Goal: Task Accomplishment & Management: Manage account settings

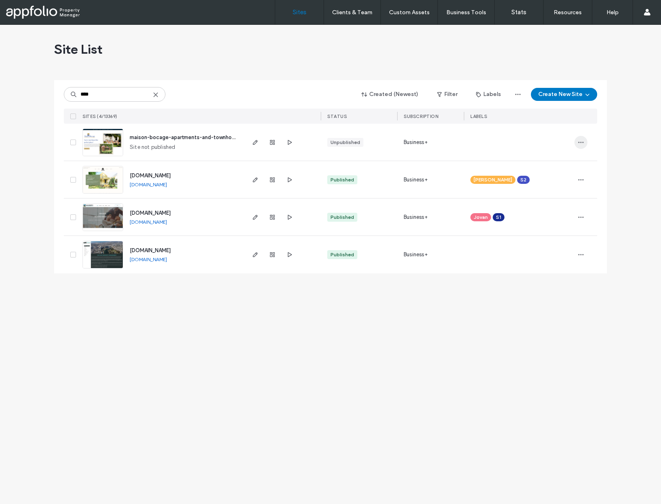
click at [579, 142] on use "button" at bounding box center [581, 142] width 5 height 1
click at [532, 211] on span "Assign Label" at bounding box center [545, 210] width 30 height 8
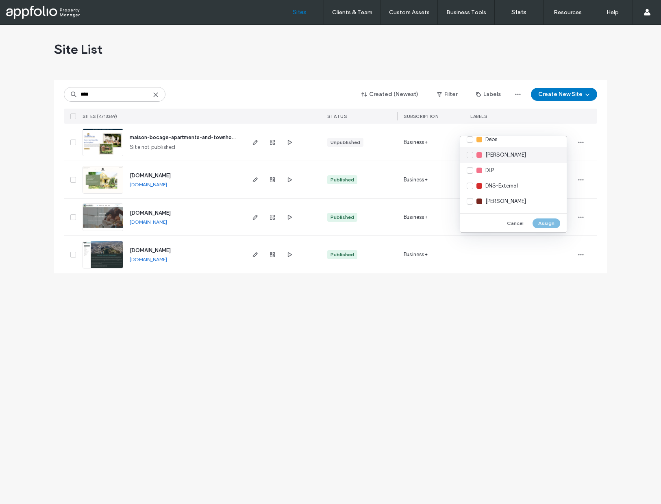
click at [472, 154] on div "[PERSON_NAME]" at bounding box center [514, 154] width 107 height 15
click at [469, 206] on div "S2" at bounding box center [514, 206] width 107 height 15
click at [550, 220] on button "Assign" at bounding box center [547, 223] width 28 height 10
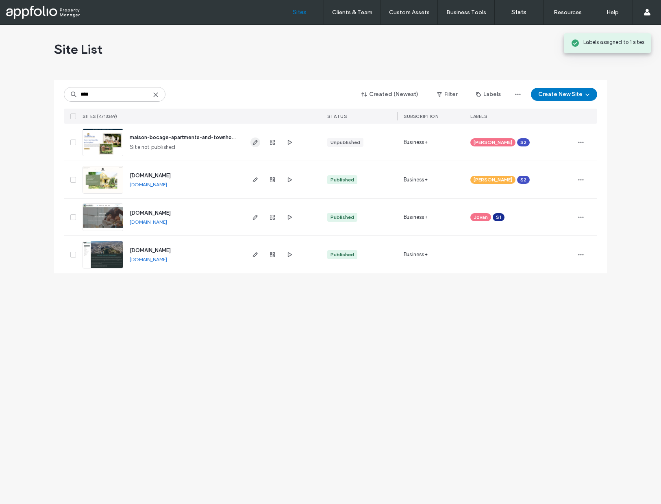
click at [251, 144] on span "button" at bounding box center [256, 143] width 10 height 10
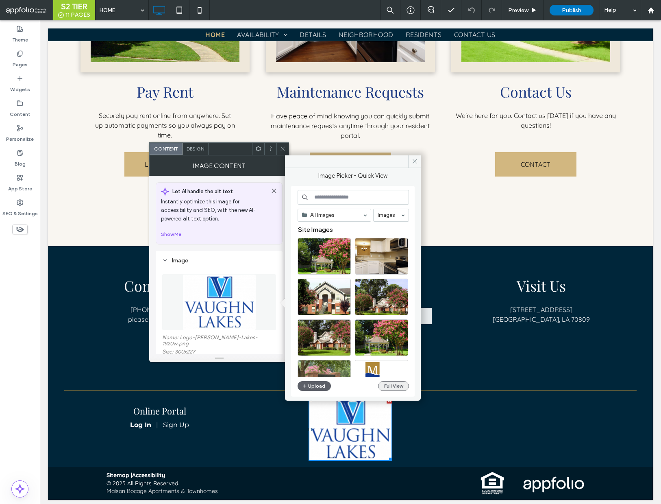
click at [391, 388] on button "Full View" at bounding box center [393, 386] width 31 height 10
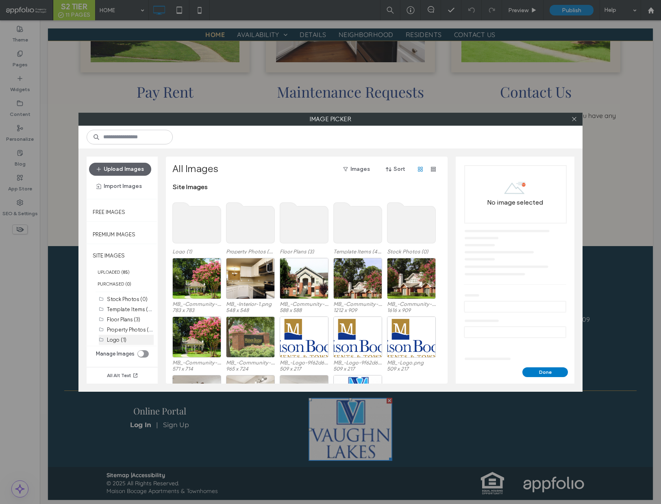
click at [132, 338] on div "Logo (1)" at bounding box center [130, 340] width 47 height 9
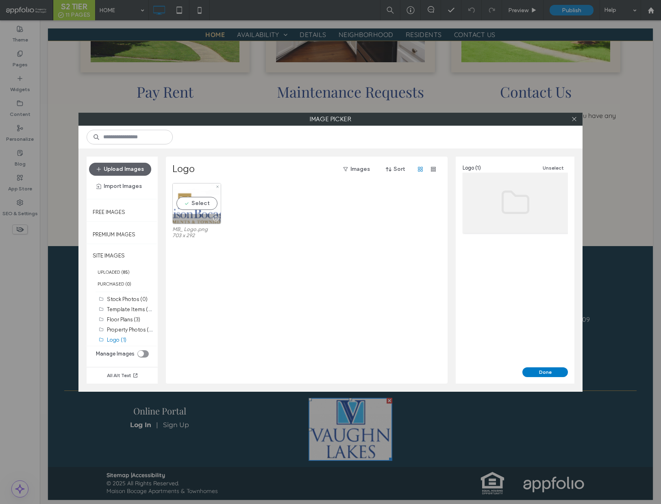
click at [199, 201] on div "Select" at bounding box center [196, 203] width 49 height 41
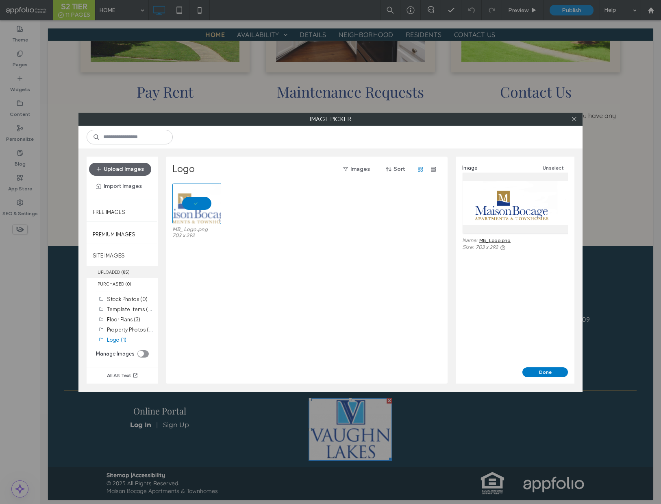
click at [138, 274] on label "UPLOADED ( 85 )" at bounding box center [122, 272] width 71 height 12
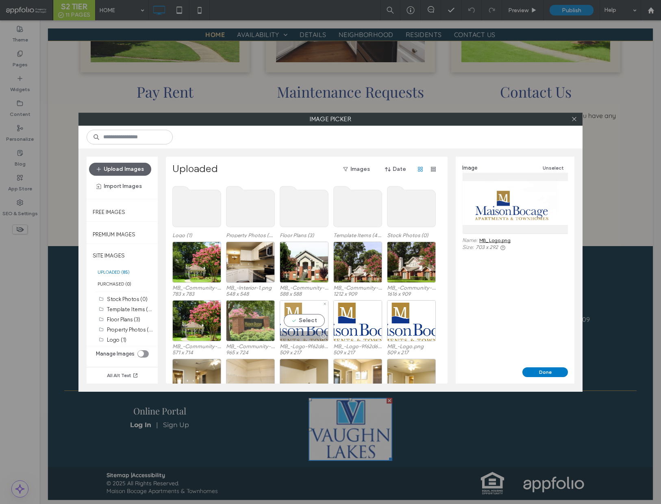
drag, startPoint x: 309, startPoint y: 313, endPoint x: 352, endPoint y: 330, distance: 46.4
click at [309, 313] on div "Select" at bounding box center [304, 320] width 49 height 41
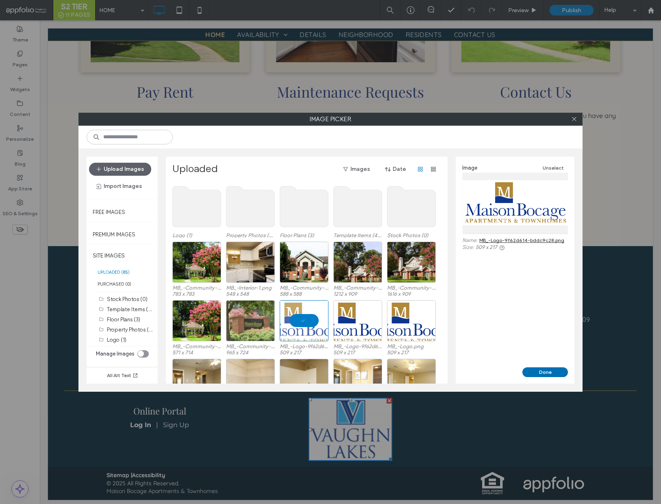
click at [540, 374] on button "Done" at bounding box center [546, 372] width 46 height 10
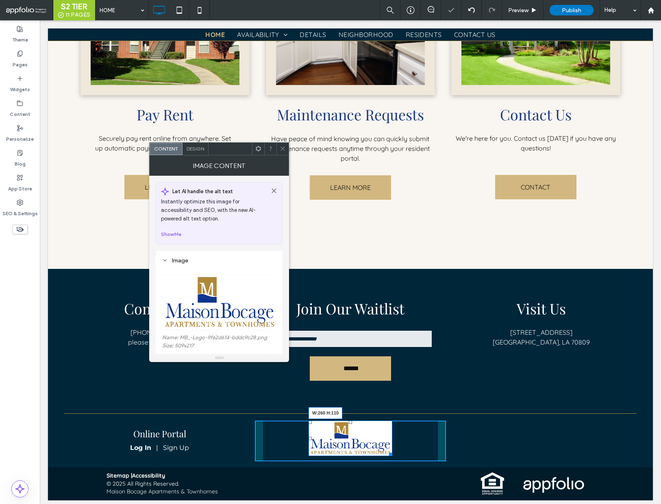
drag, startPoint x: 396, startPoint y: 453, endPoint x: 423, endPoint y: 454, distance: 26.9
click at [400, 454] on div "W:260 H:110 Click To Paste" at bounding box center [350, 441] width 191 height 41
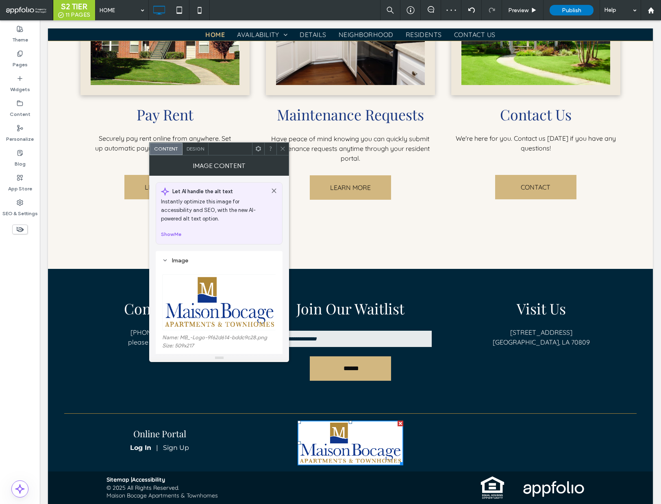
click at [282, 147] on icon at bounding box center [283, 149] width 6 height 6
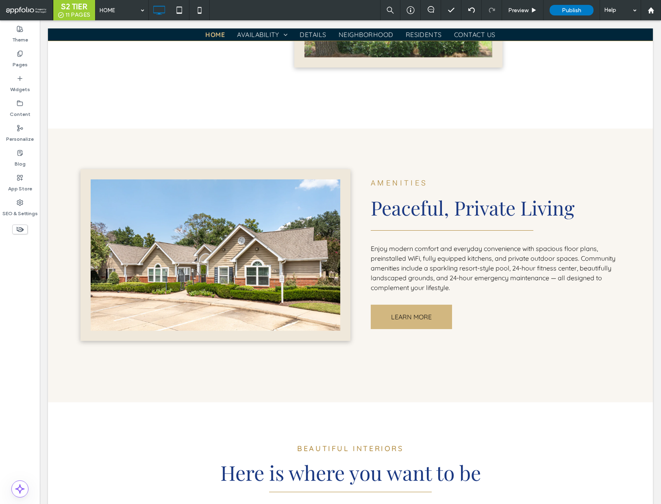
scroll to position [0, 0]
